Goal: Use online tool/utility

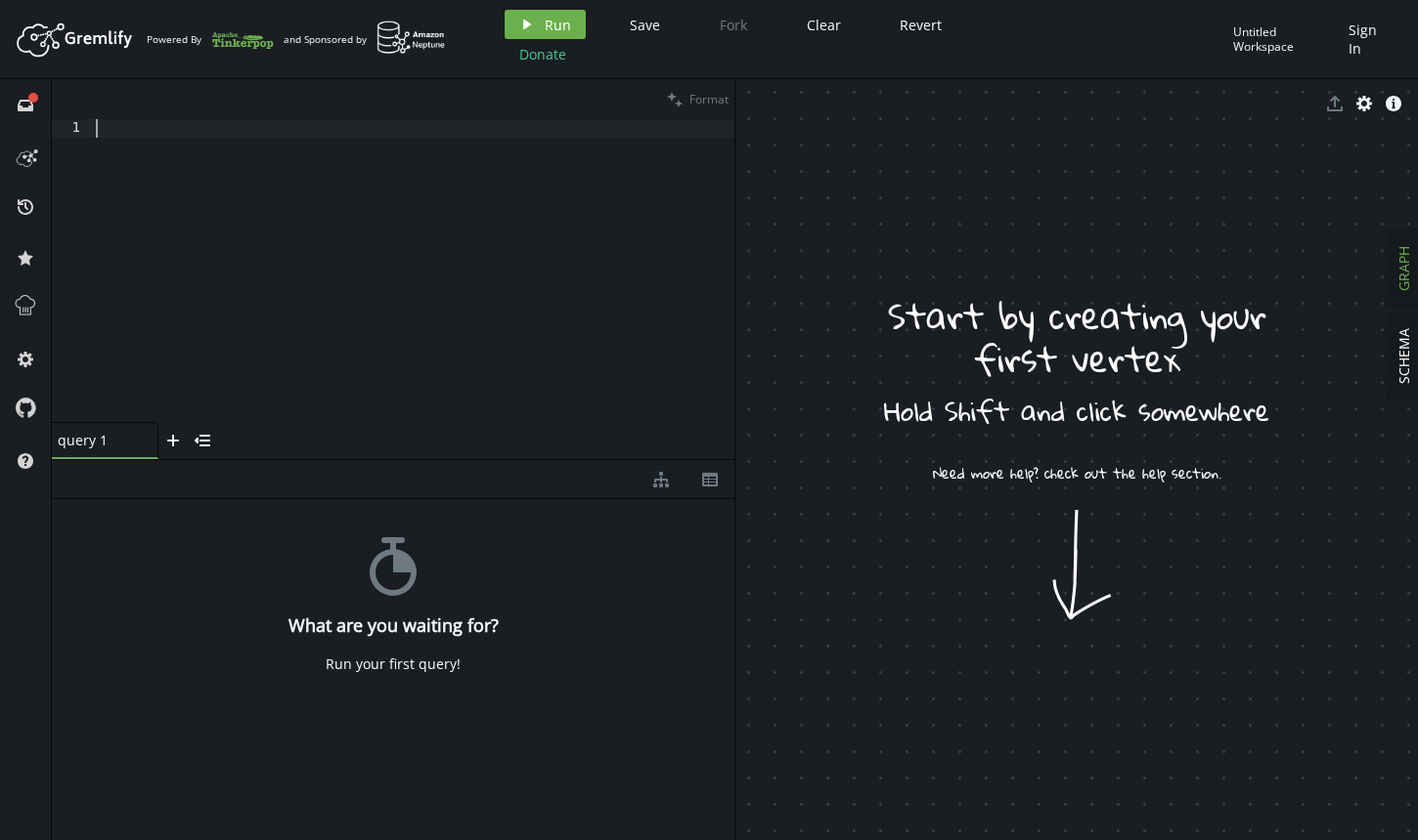
click at [504, 218] on div at bounding box center [413, 293] width 642 height 348
paste textarea ".iterate();"
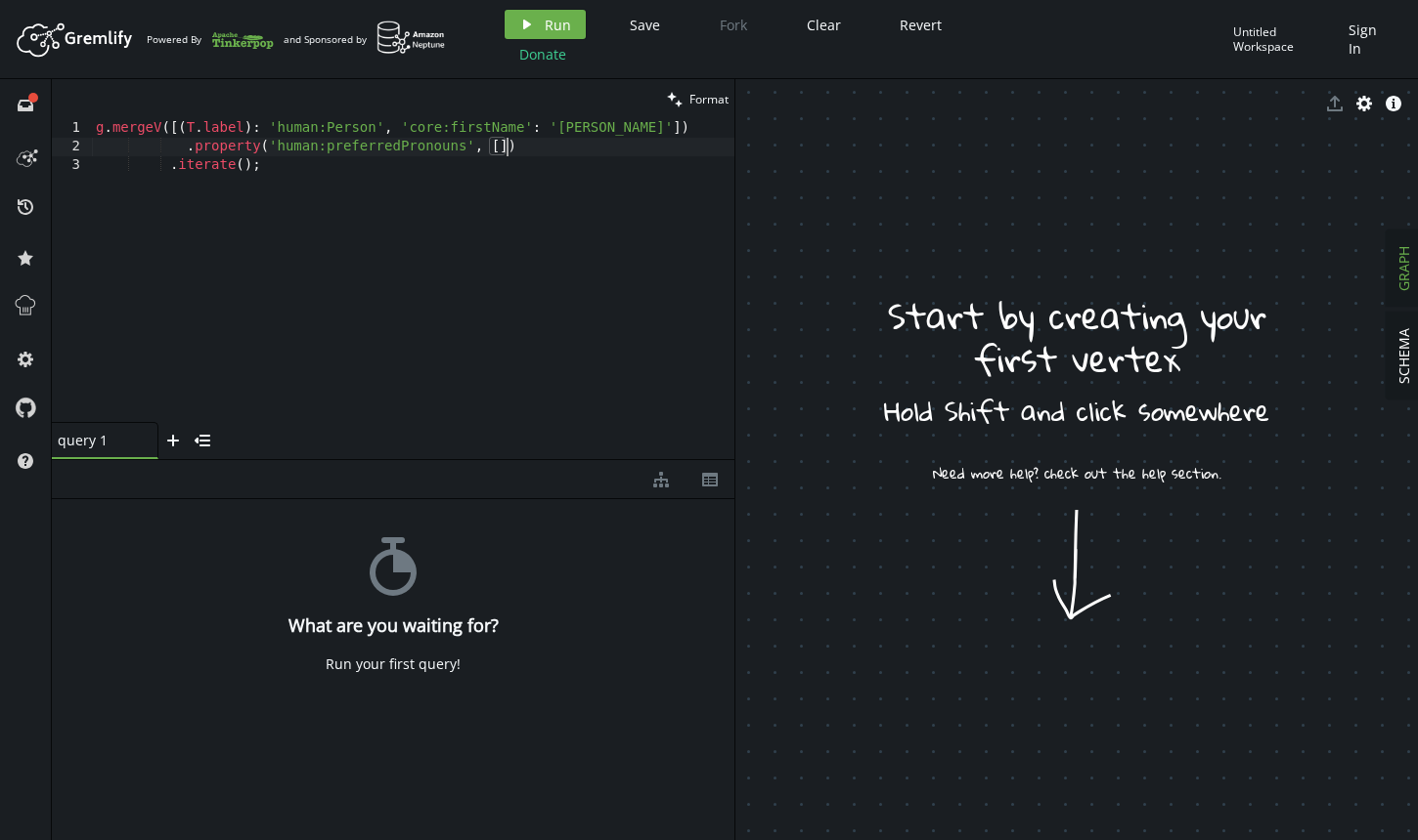
click at [506, 139] on div "g . mergeV ([( T . label ) : 'human:Person' , 'core:firstName' : '[PERSON_NAME]…" at bounding box center [413, 293] width 642 height 348
type textarea ".property('human:preferredPronouns', "He/Him")"
click at [547, 20] on button "play Run" at bounding box center [545, 24] width 82 height 29
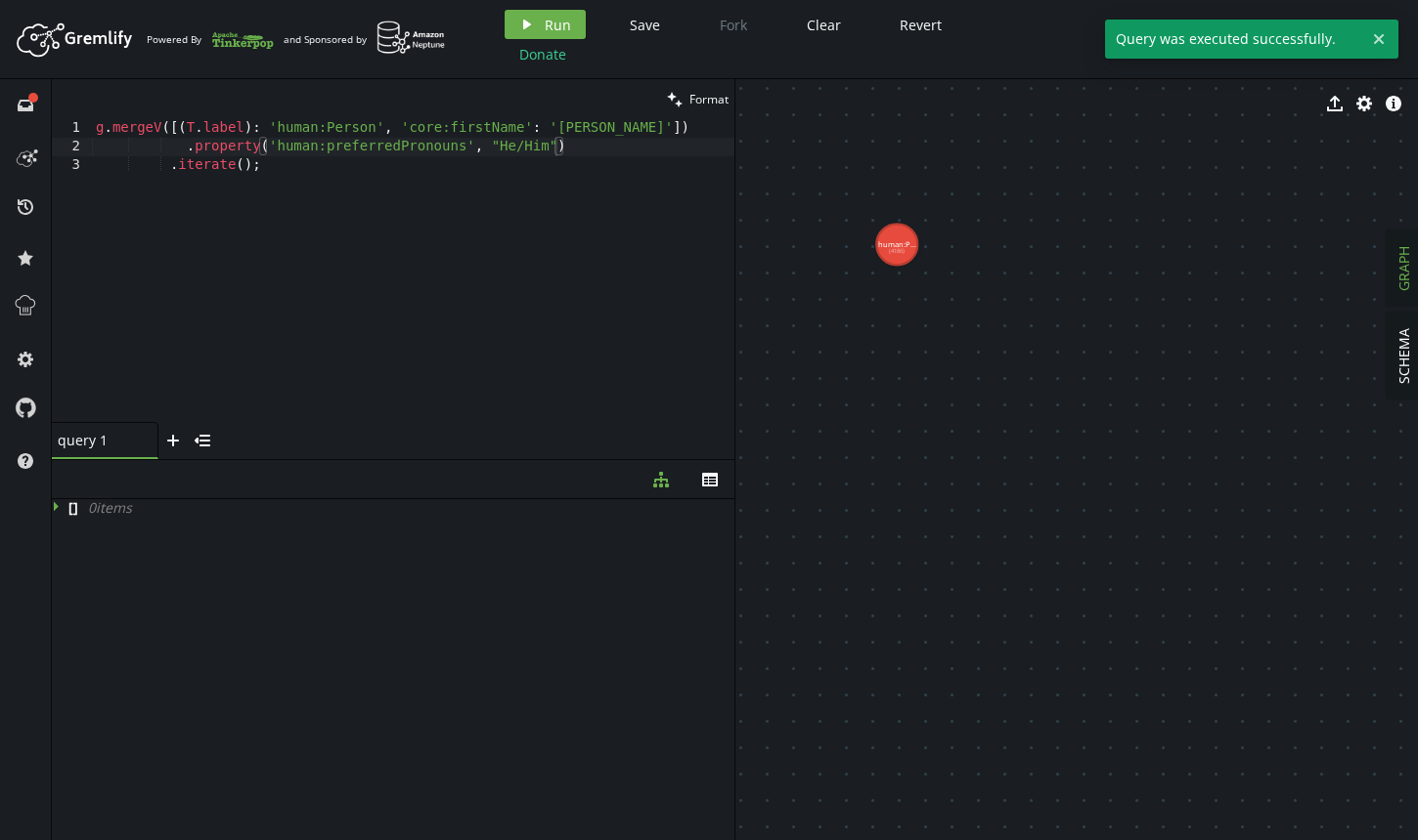
drag, startPoint x: 1028, startPoint y: 279, endPoint x: 1321, endPoint y: 551, distance: 399.8
click at [1048, 356] on text "human:P... (4186)" at bounding box center [1038, 364] width 38 height 17
click at [1048, 363] on tspan "human:P..." at bounding box center [1048, 368] width 38 height 10
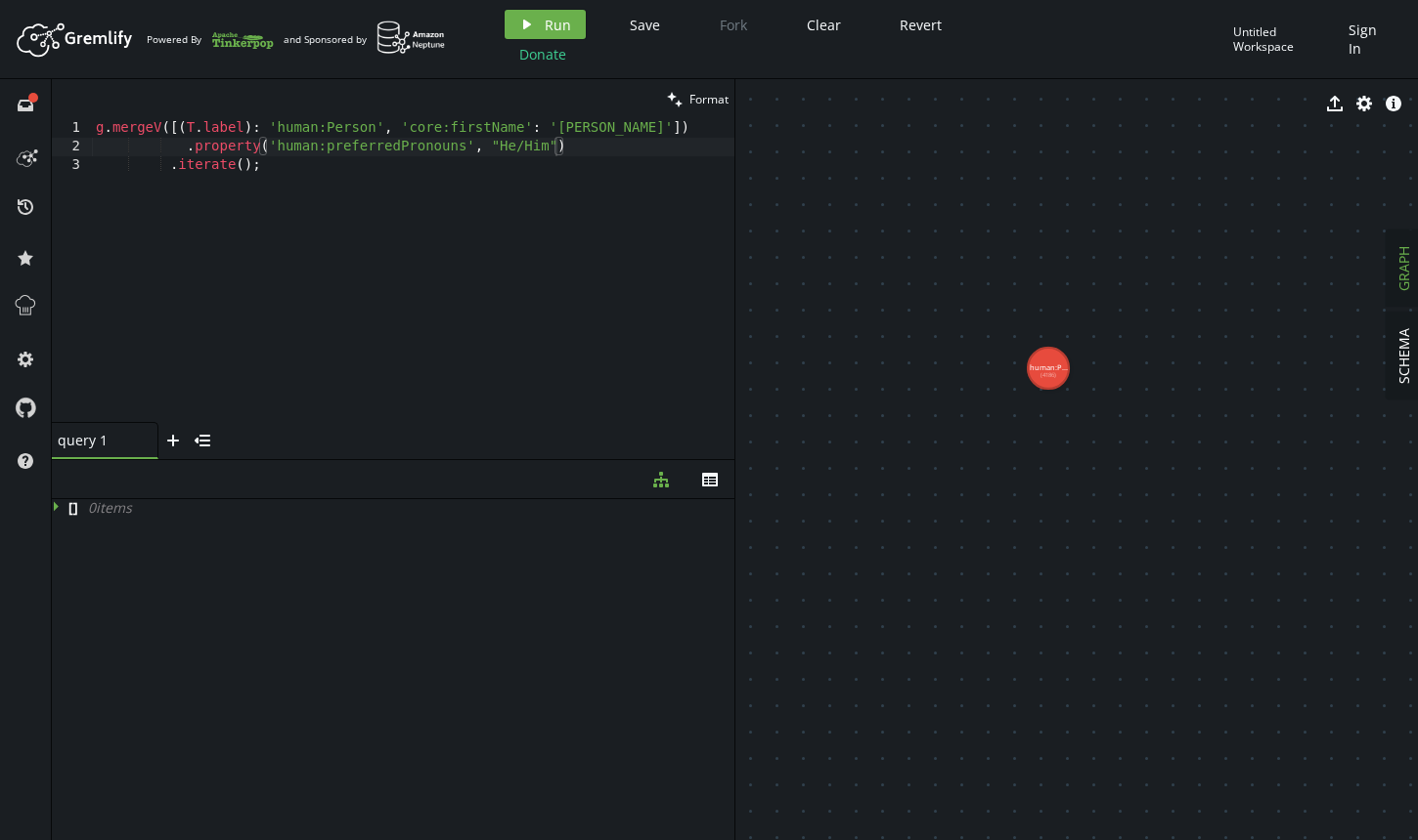
click at [1372, 98] on button "cog" at bounding box center [1363, 102] width 29 height 29
click at [791, 183] on button "caret-right Nodes" at bounding box center [777, 184] width 85 height 29
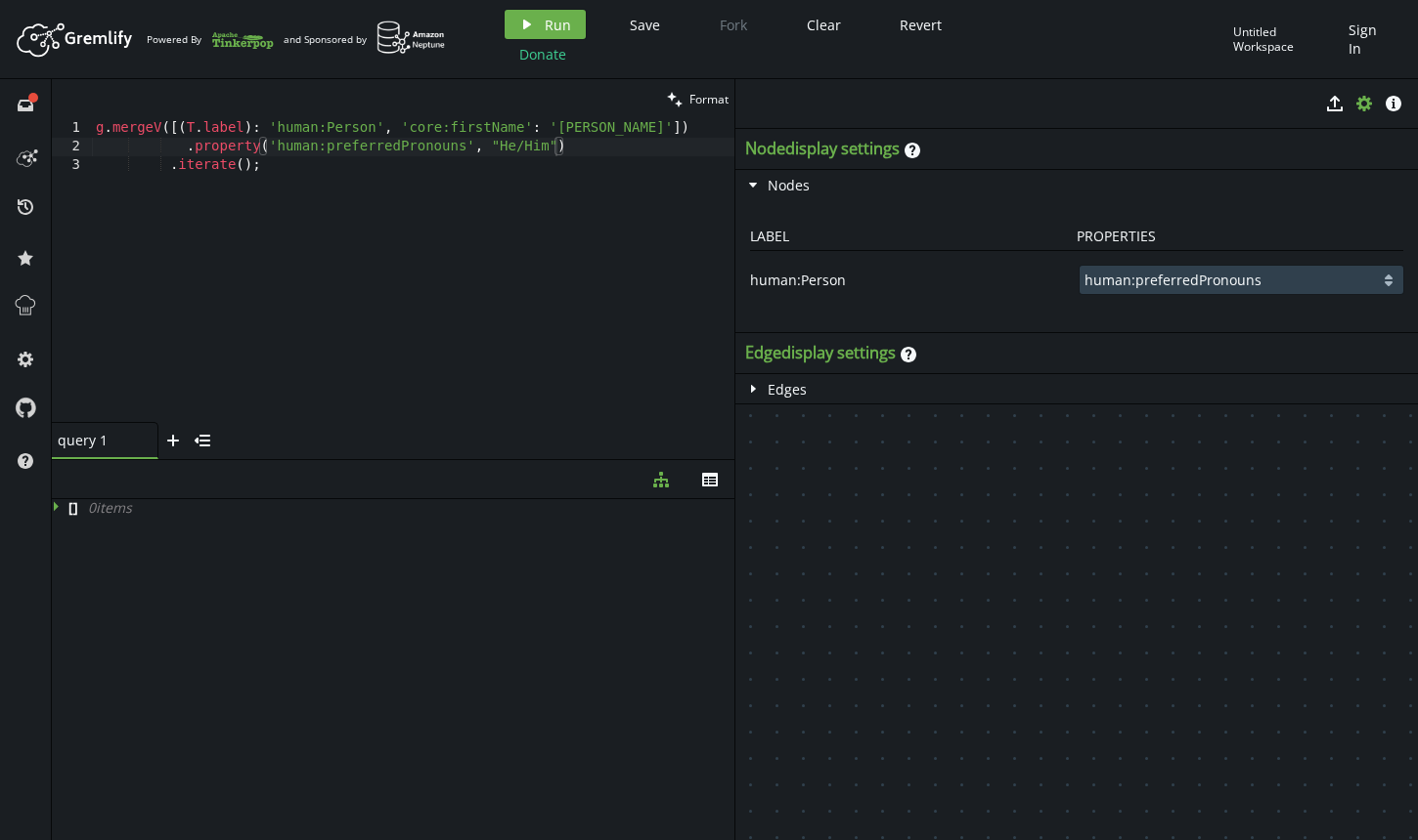
click option "human:preferredPronouns" at bounding box center [0, 0] width 0 height 0
drag, startPoint x: 959, startPoint y: 471, endPoint x: 957, endPoint y: 782, distance: 311.0
drag, startPoint x: 975, startPoint y: 710, endPoint x: 991, endPoint y: 685, distance: 29.7
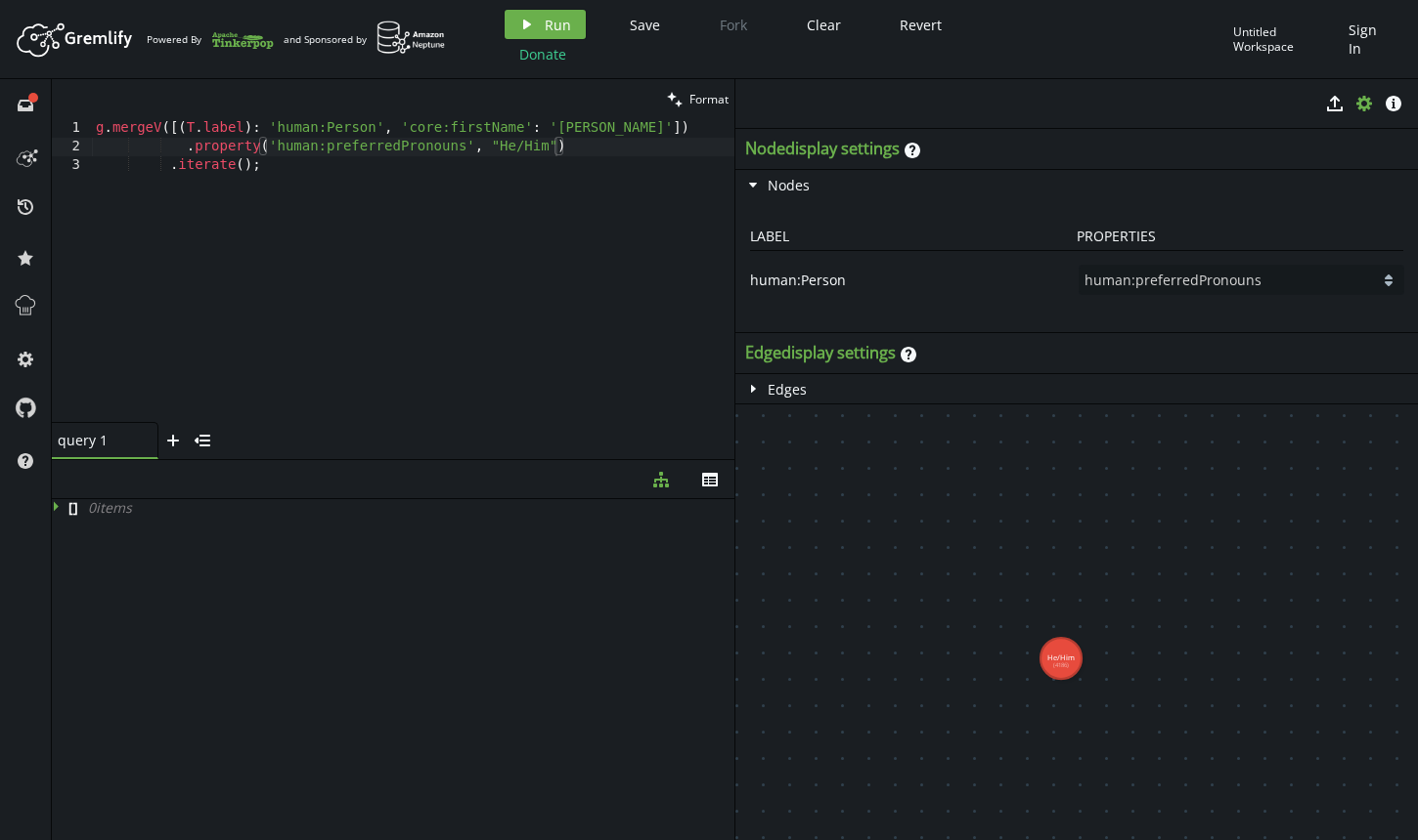
click option "core:firstName" at bounding box center [0, 0] width 0 height 0
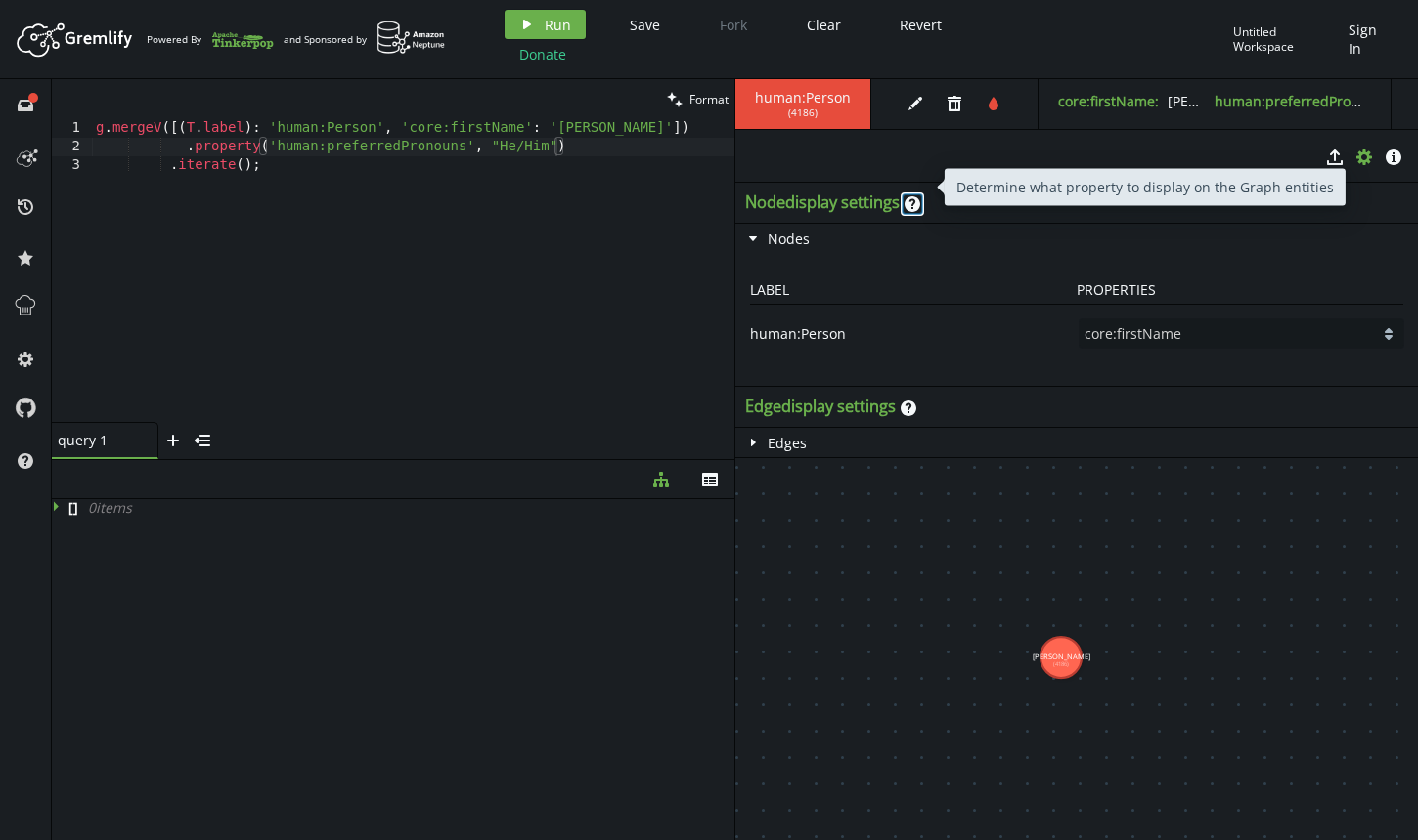
click at [920, 197] on icon at bounding box center [912, 205] width 16 height 16
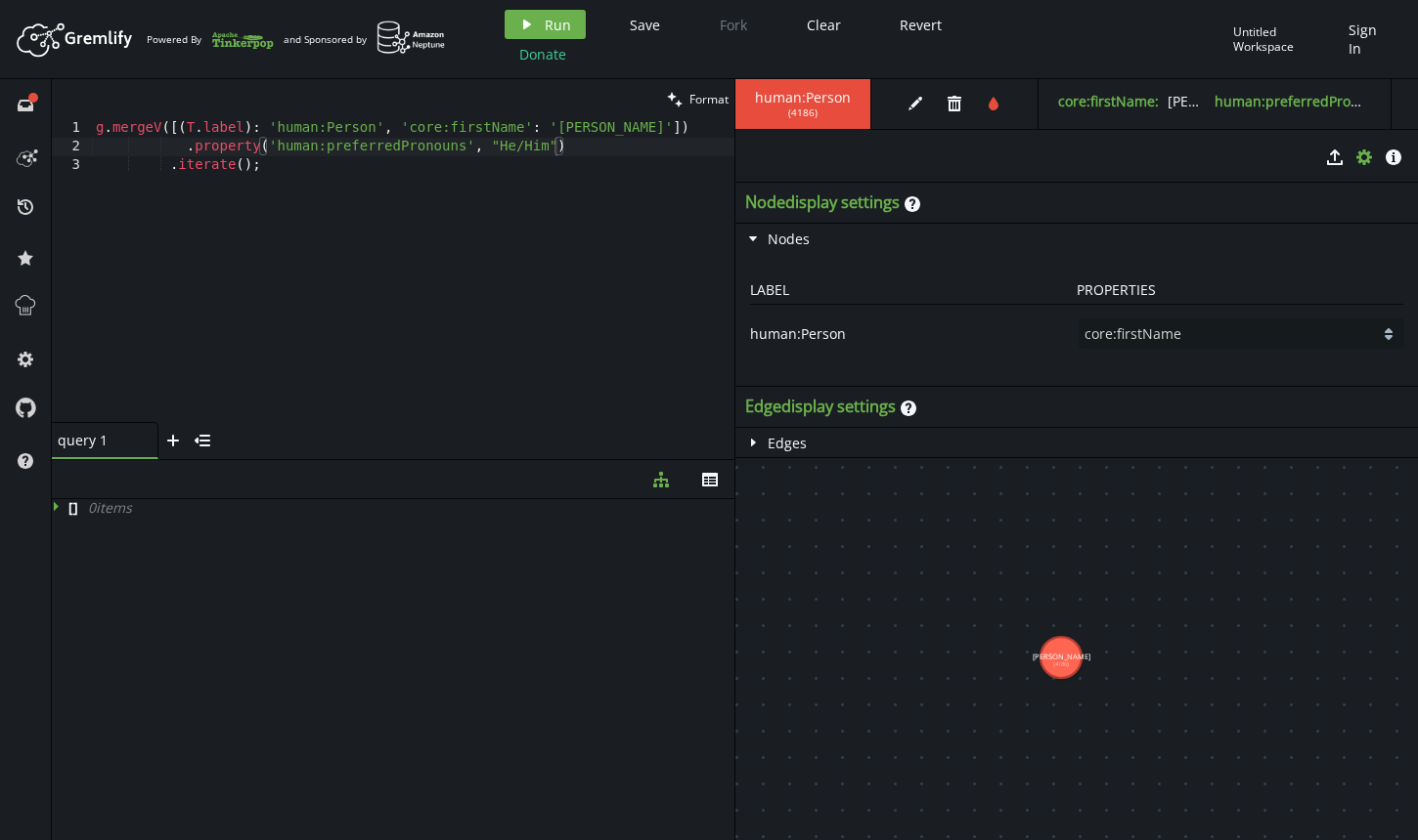
click at [884, 319] on div "human:Person" at bounding box center [912, 333] width 324 height 29
select select "human:preferredPronouns"
click option "human:preferredPronouns" at bounding box center [0, 0] width 0 height 0
click at [568, 155] on div "g . mergeV ([( T . label ) : 'human:Person' , 'core:firstName' : '[PERSON_NAME]…" at bounding box center [413, 293] width 642 height 348
drag, startPoint x: 558, startPoint y: 140, endPoint x: 493, endPoint y: 138, distance: 65.0
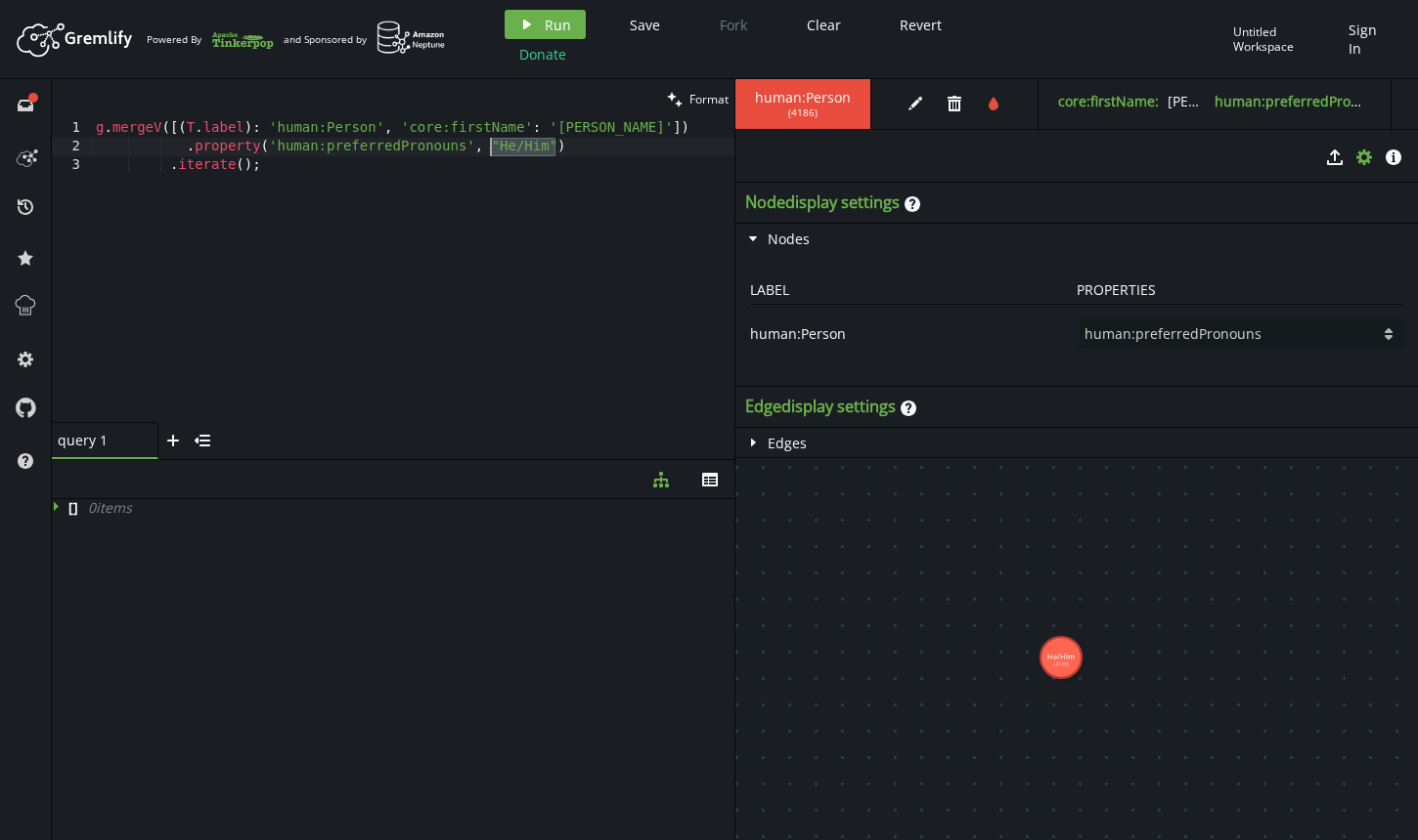
click at [493, 138] on div "g . mergeV ([( T . label ) : 'human:Person' , 'core:firstName' : '[PERSON_NAME]…" at bounding box center [413, 293] width 642 height 348
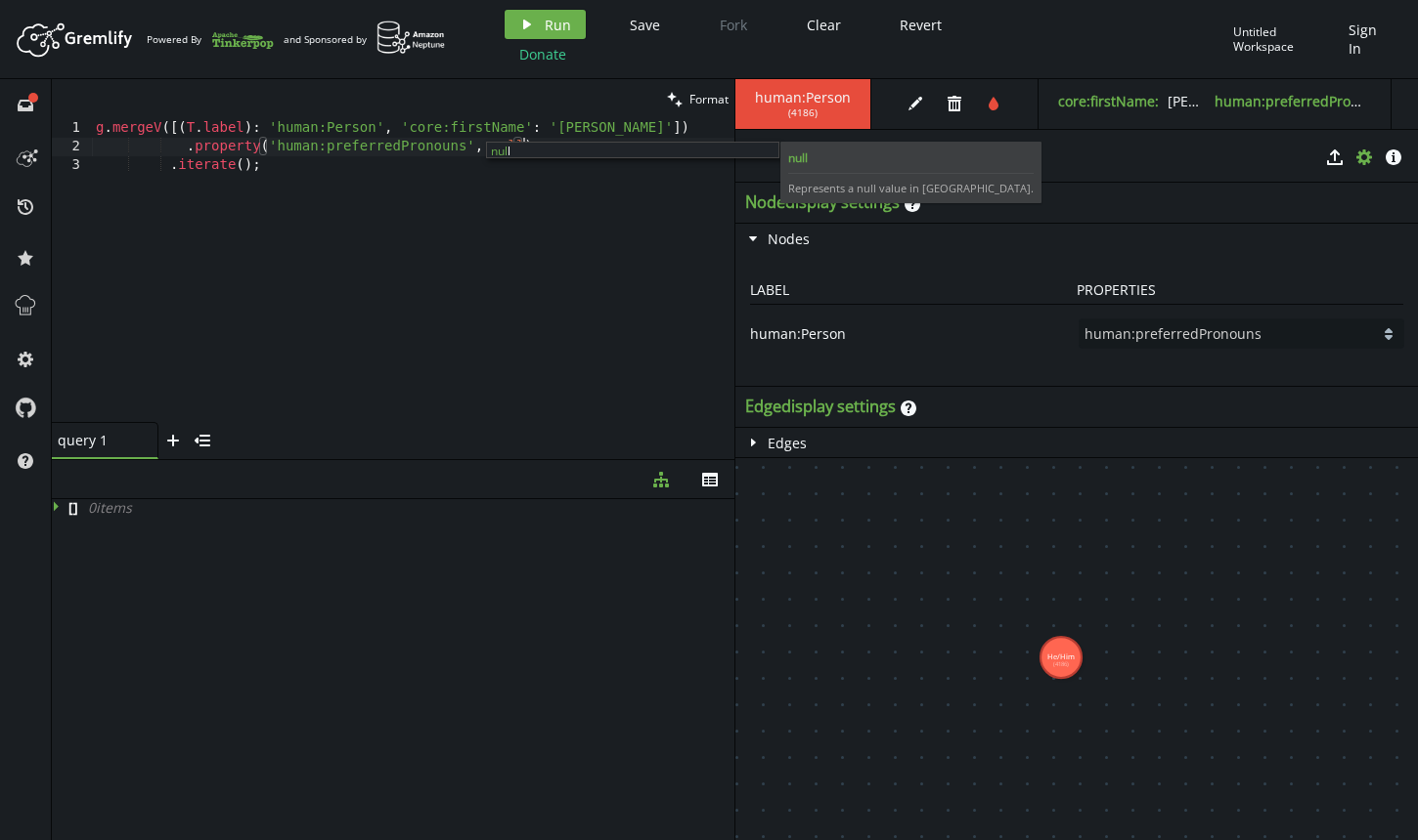
scroll to position [0, 427]
click at [529, 203] on div "g . mergeV ([( T . label ) : 'human:Person' , 'core:firstName' : '[PERSON_NAME]…" at bounding box center [413, 293] width 642 height 348
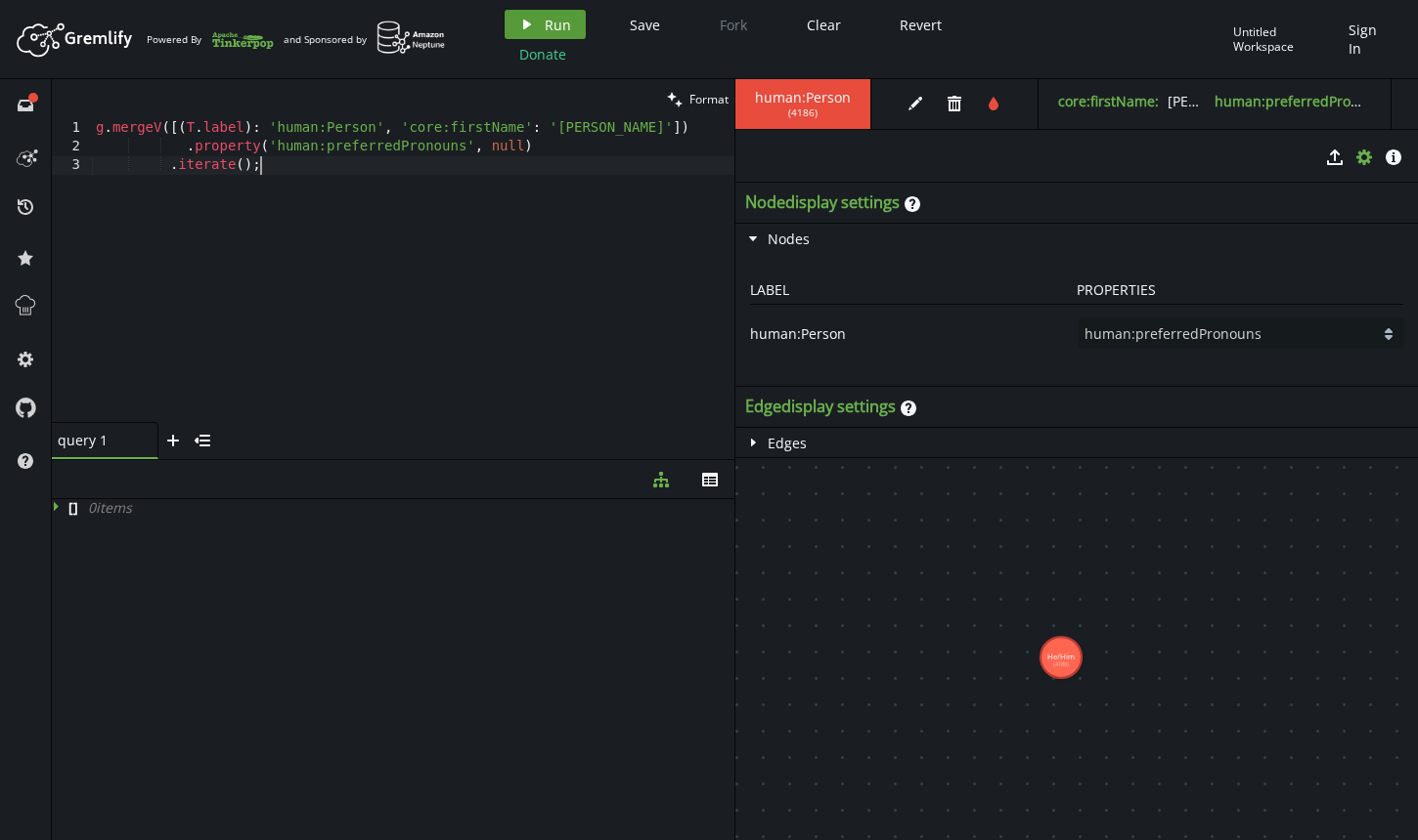
type textarea ".iterate();"
click at [547, 34] on span "Run" at bounding box center [558, 25] width 27 height 19
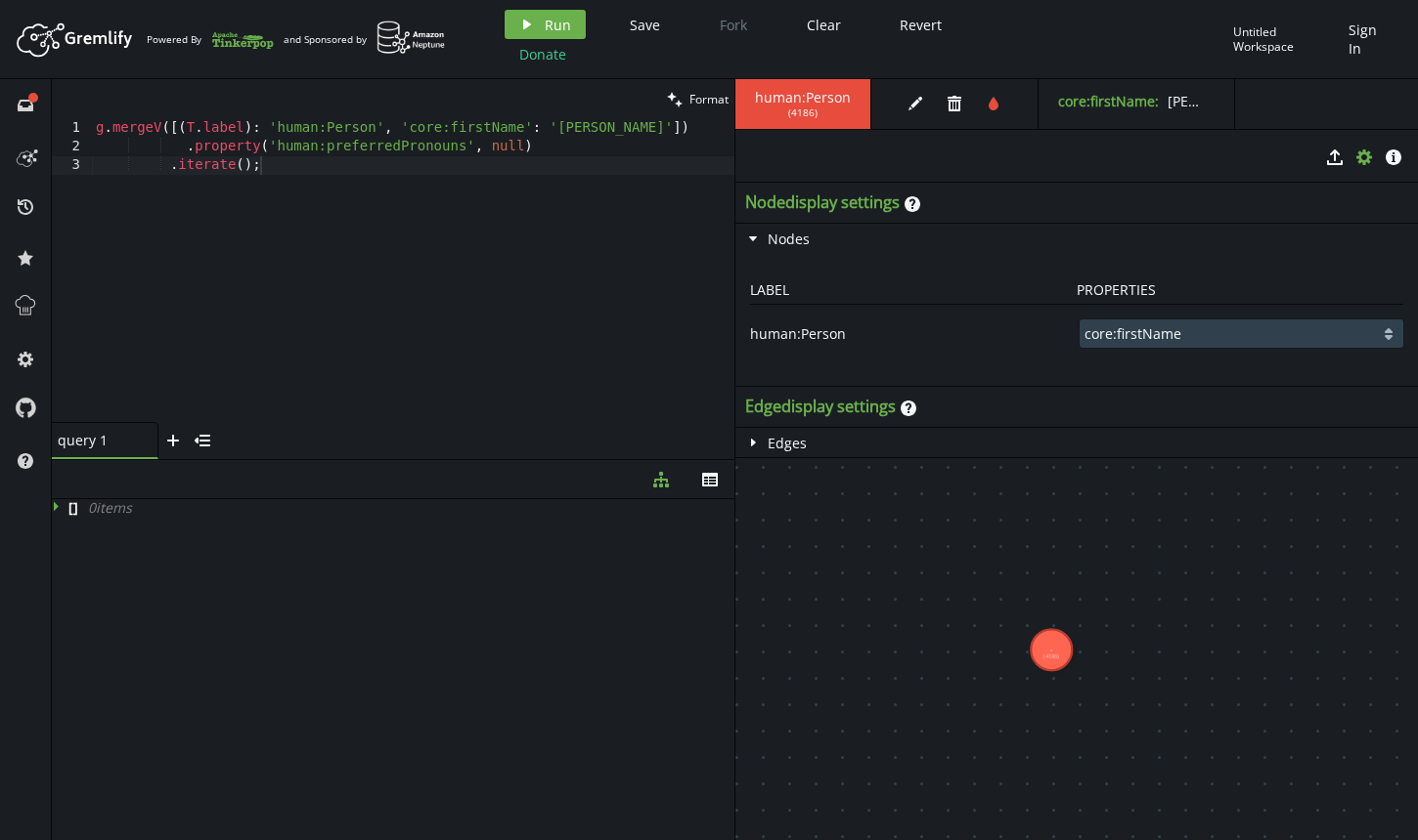
click option "core:firstName" at bounding box center [0, 0] width 0 height 0
click option "label" at bounding box center [0, 0] width 0 height 0
click option "core:firstName" at bounding box center [0, 0] width 0 height 0
click at [494, 159] on div "g . mergeV ([( T . label ) : 'human:Person' , 'core:firstName' : '[PERSON_NAME]…" at bounding box center [413, 293] width 642 height 348
select select "label"
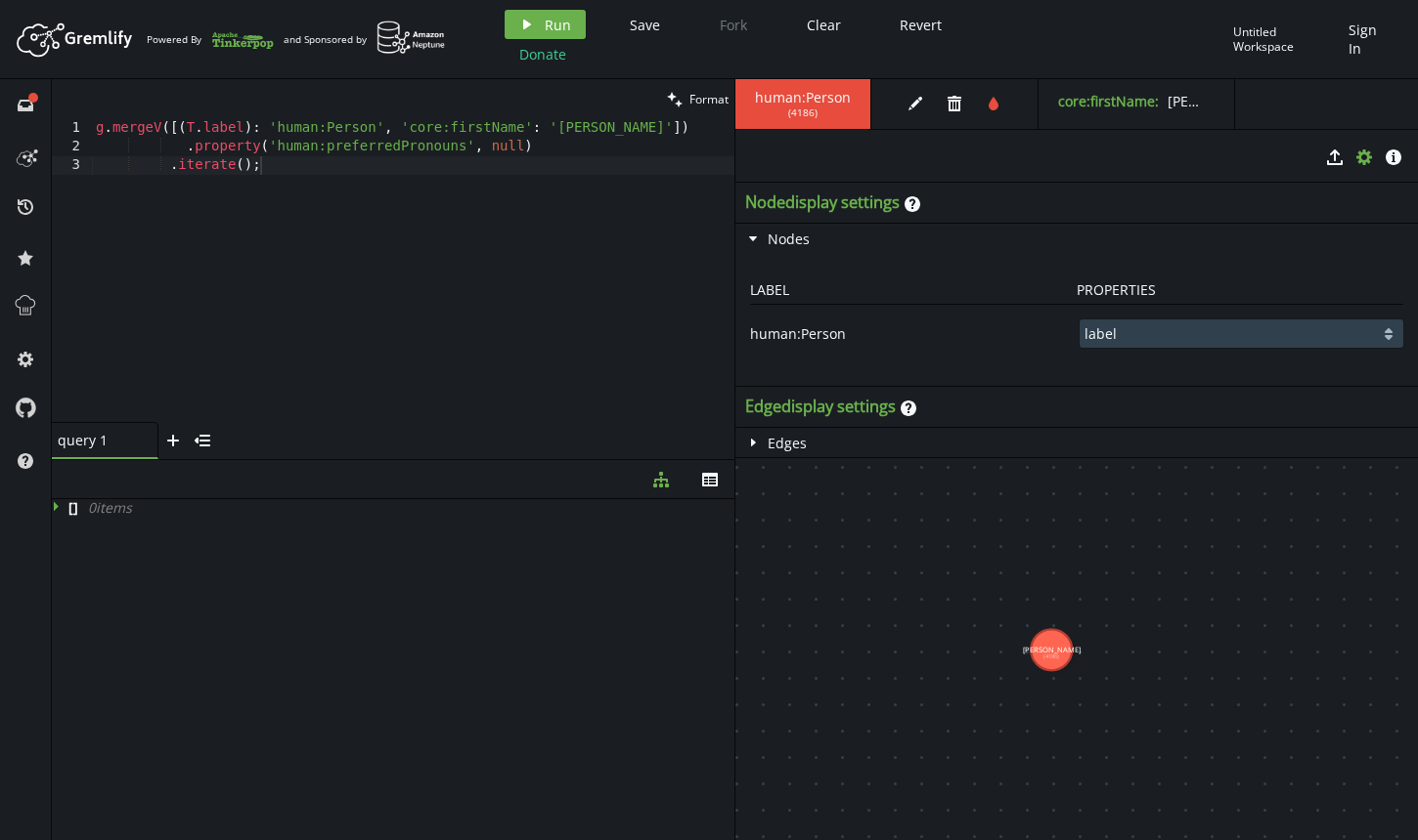
click option "label" at bounding box center [0, 0] width 0 height 0
